Goal: Task Accomplishment & Management: Manage account settings

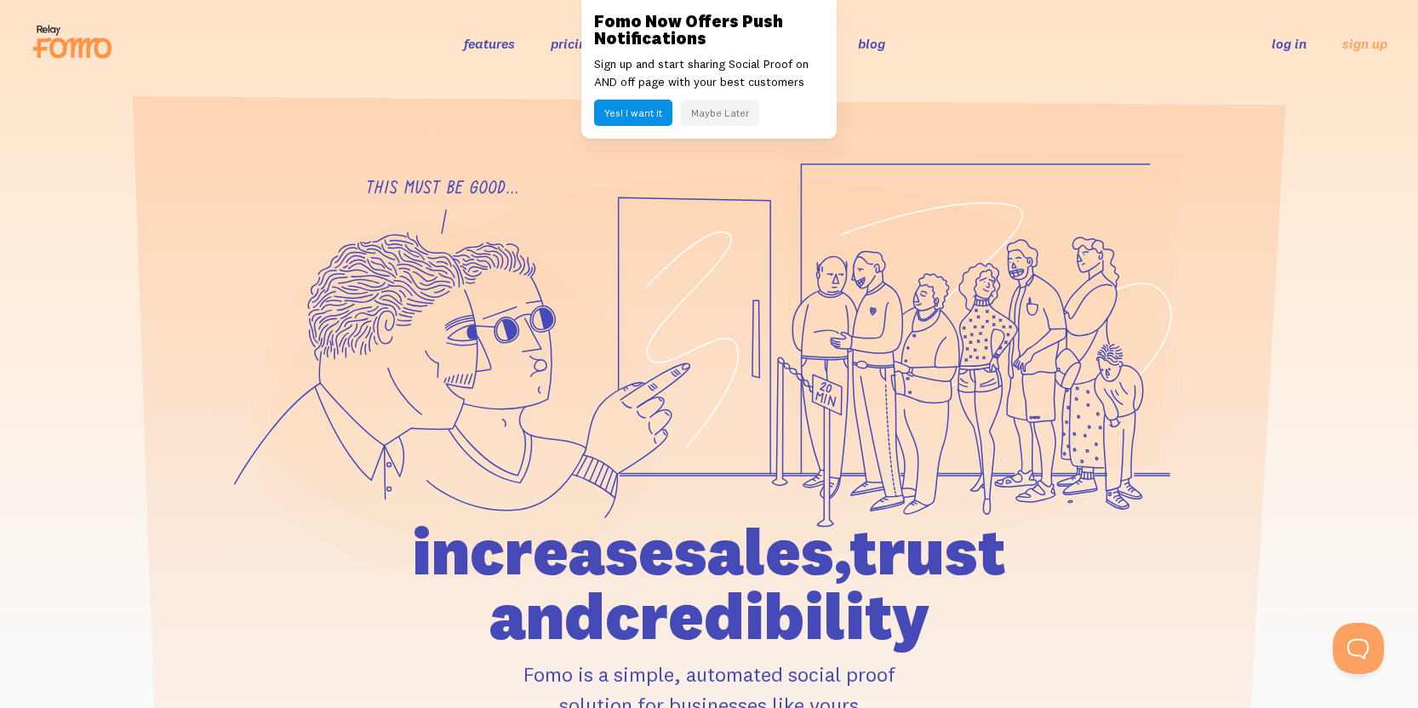
click at [728, 115] on button "Maybe Later" at bounding box center [720, 113] width 78 height 26
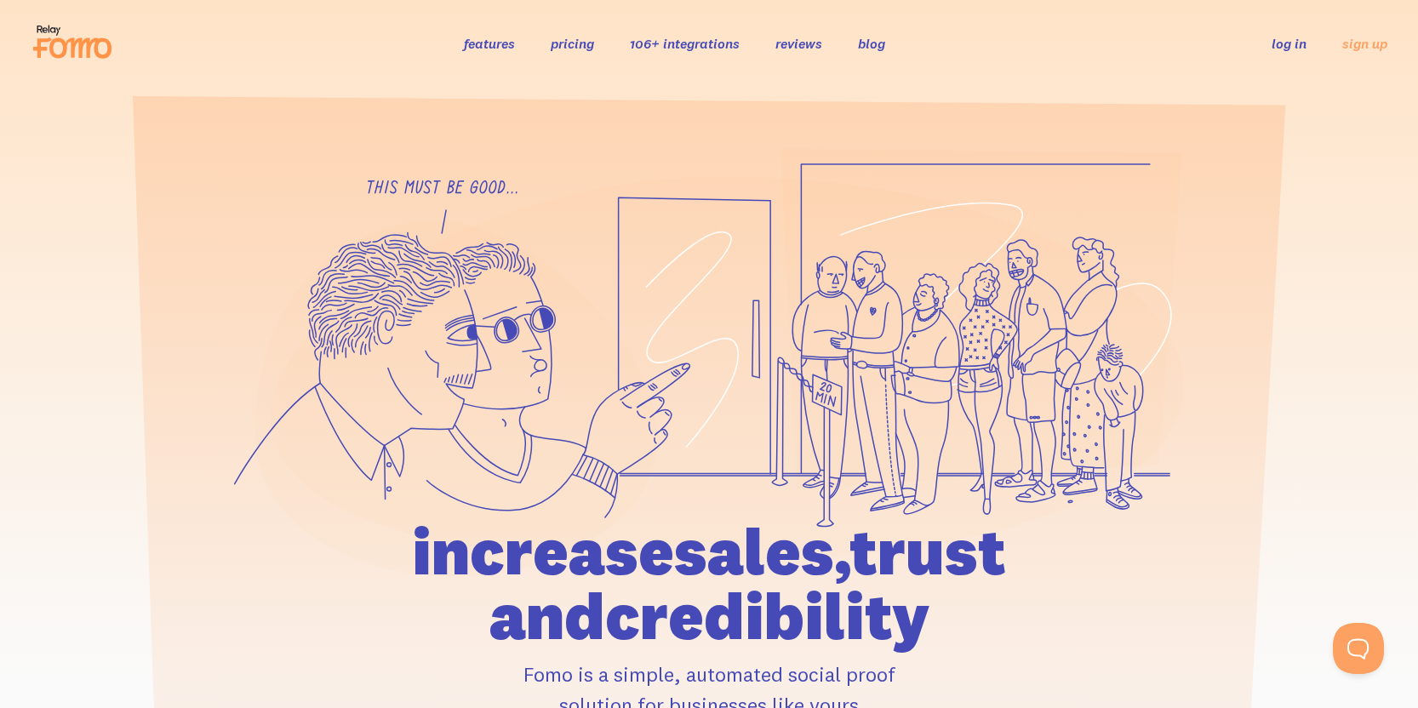
click at [1305, 38] on link "log in" at bounding box center [1288, 43] width 35 height 17
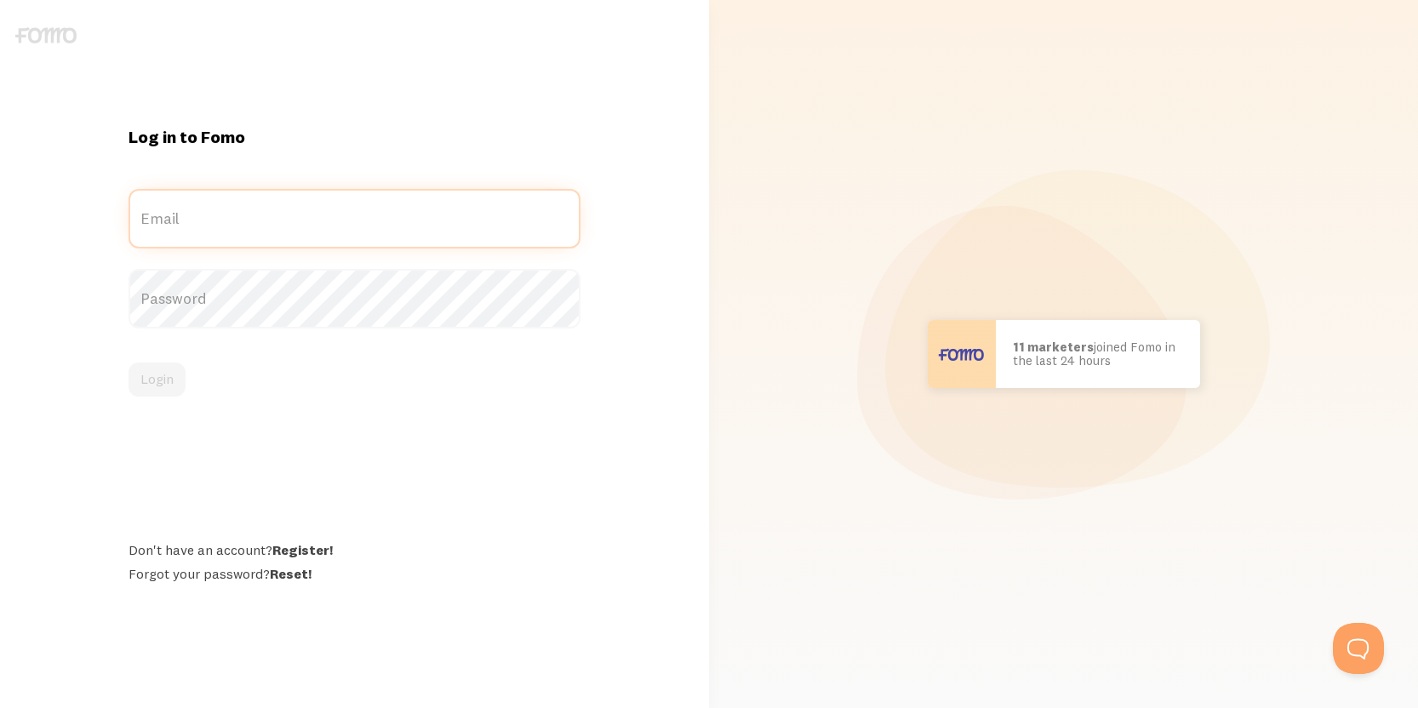
type input "[EMAIL_ADDRESS][DOMAIN_NAME]"
click at [270, 297] on div "Password" at bounding box center [355, 299] width 452 height 60
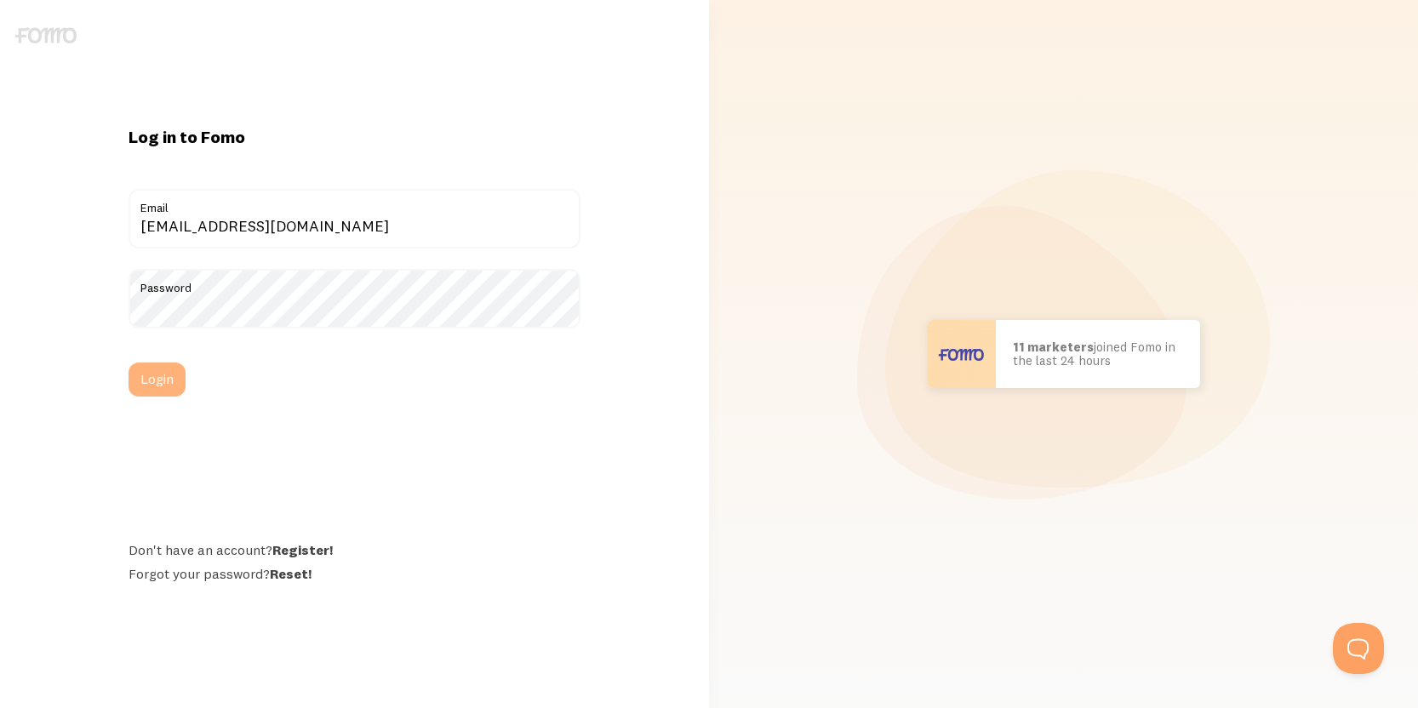
click at [169, 375] on button "Login" at bounding box center [157, 380] width 57 height 34
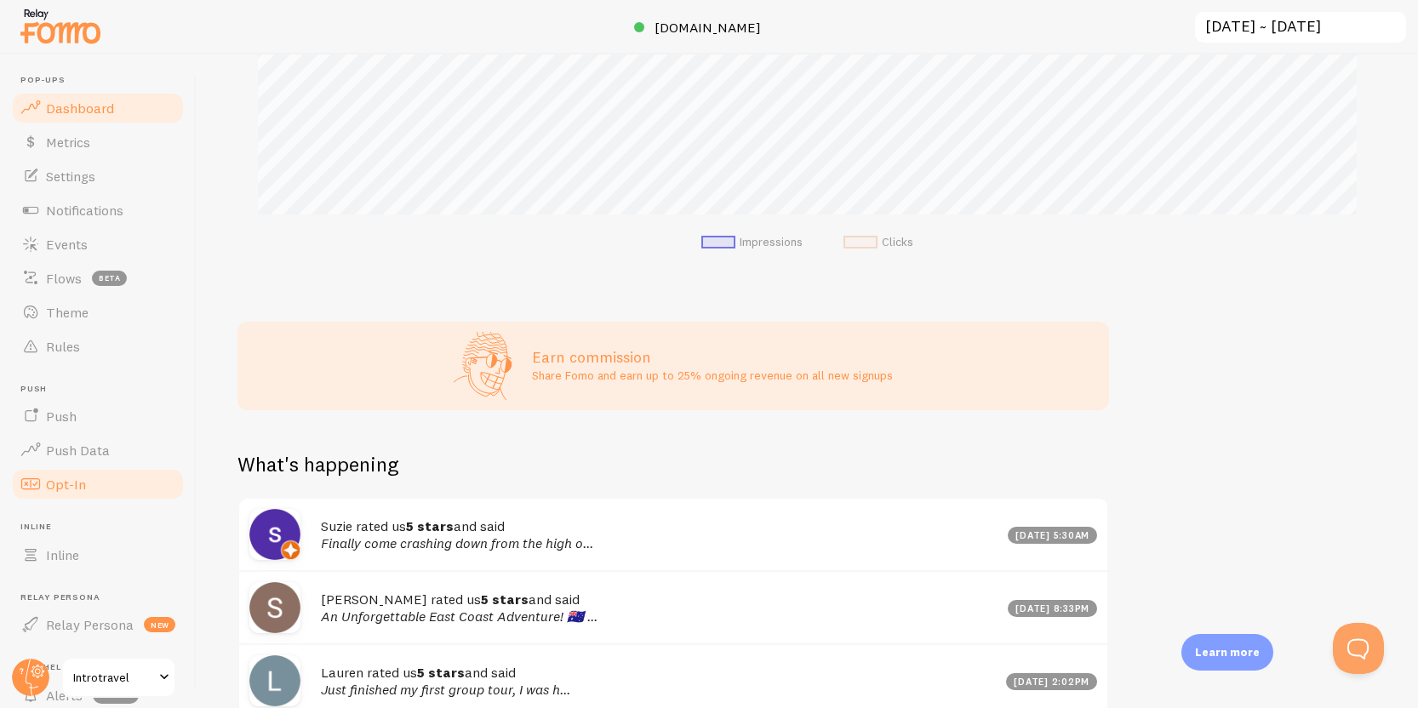
scroll to position [134, 0]
